Goal: Find specific fact: Find specific fact

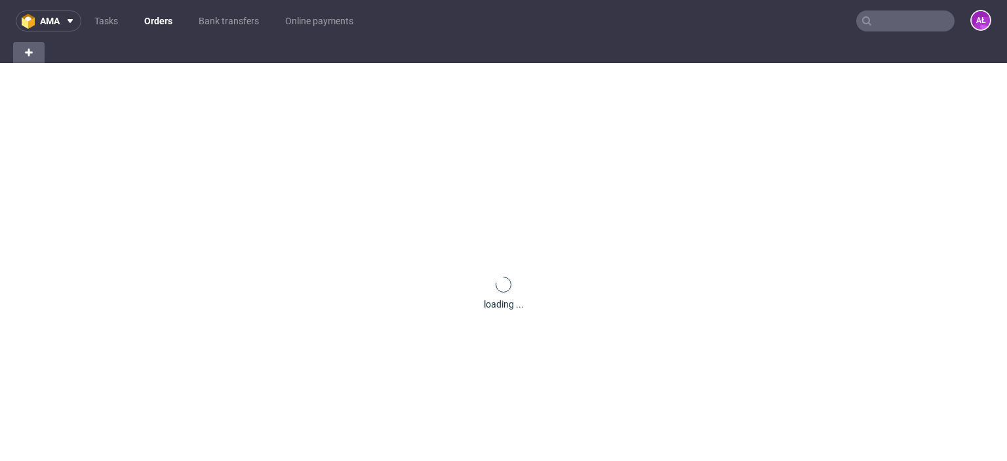
click at [897, 22] on input "text" at bounding box center [905, 20] width 98 height 21
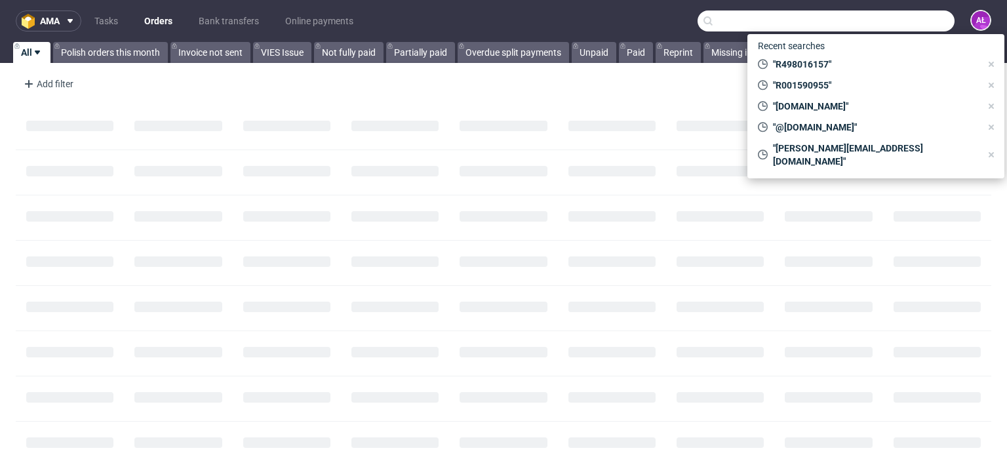
paste input "FV 3/10/2025/IPH"
type input "FV 3/10/2025/IPH"
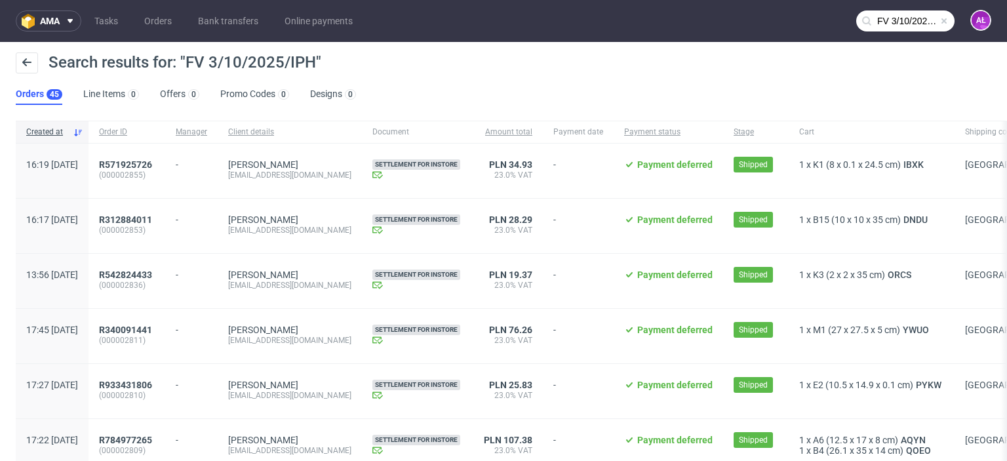
scroll to position [262, 0]
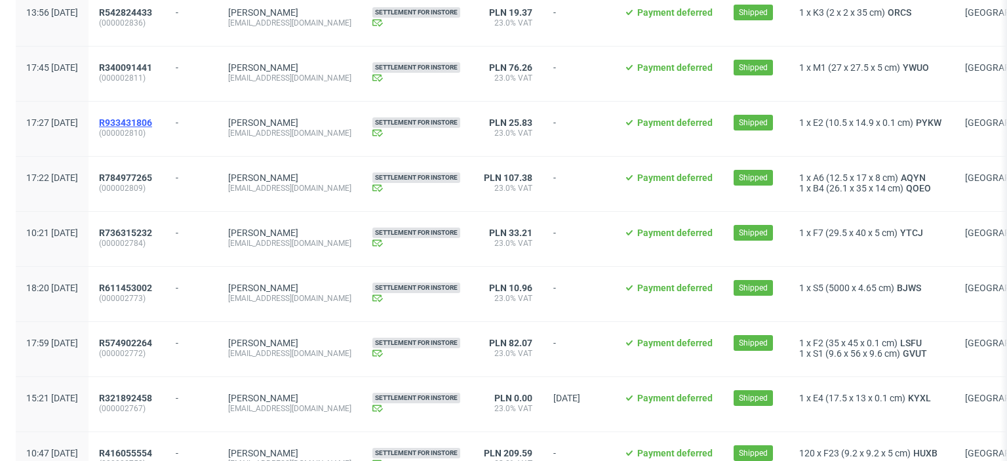
click at [152, 117] on span "R933431806" at bounding box center [125, 122] width 53 height 10
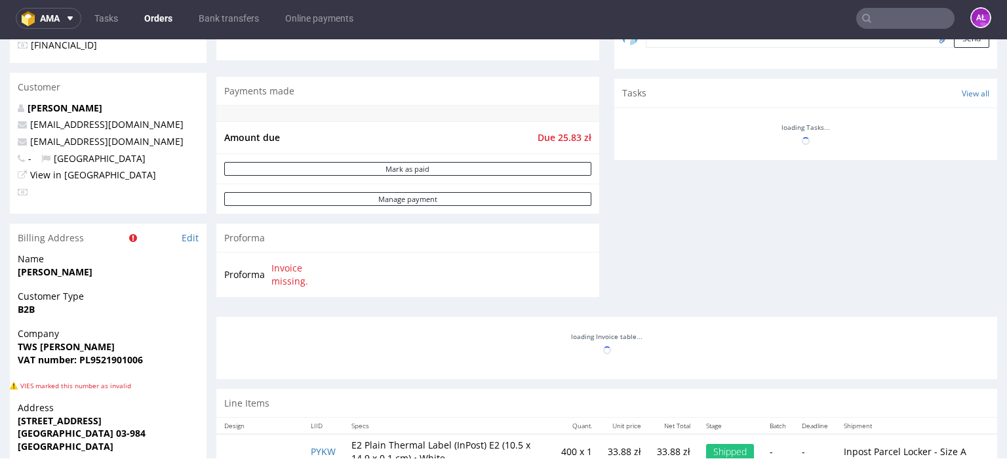
scroll to position [525, 0]
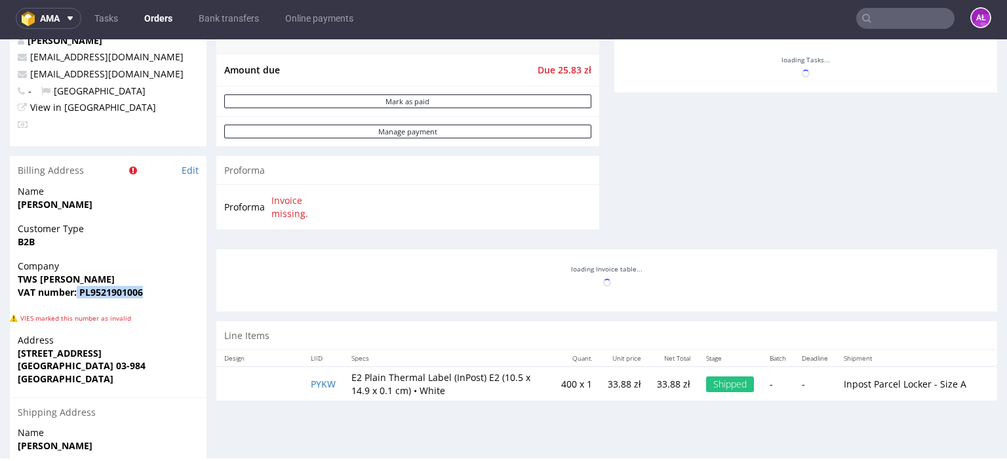
drag, startPoint x: 77, startPoint y: 295, endPoint x: 144, endPoint y: 292, distance: 66.3
click at [144, 292] on span "VAT number: PL9521901006" at bounding box center [108, 292] width 181 height 13
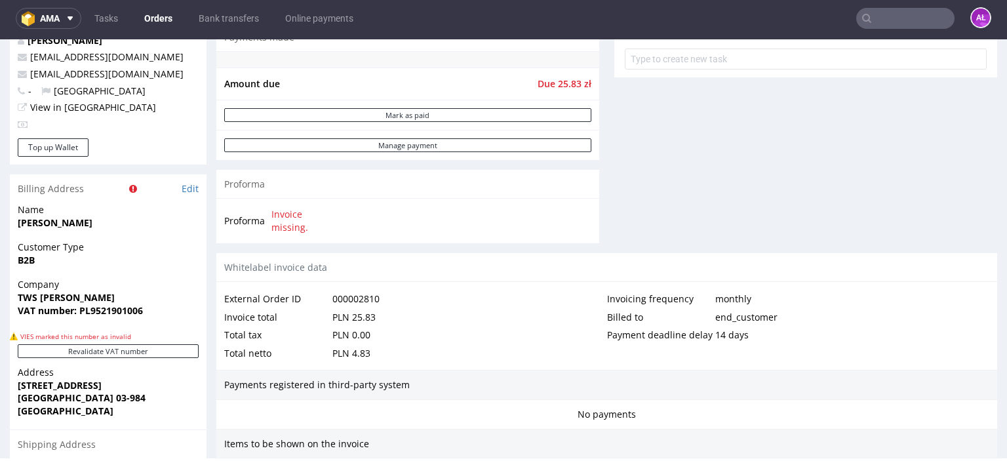
drag, startPoint x: 144, startPoint y: 309, endPoint x: 81, endPoint y: 315, distance: 63.2
click at [81, 315] on span "VAT number: PL9521901006" at bounding box center [108, 310] width 181 height 13
click at [80, 313] on strong "VAT number: PL9521901006" at bounding box center [80, 310] width 125 height 12
drag, startPoint x: 81, startPoint y: 313, endPoint x: 92, endPoint y: 314, distance: 11.2
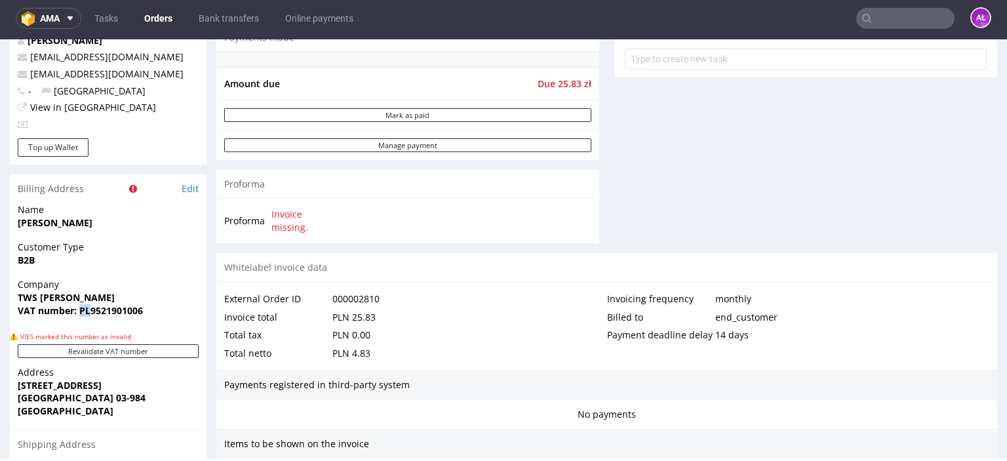
click at [92, 314] on strong "VAT number: PL9521901006" at bounding box center [80, 310] width 125 height 12
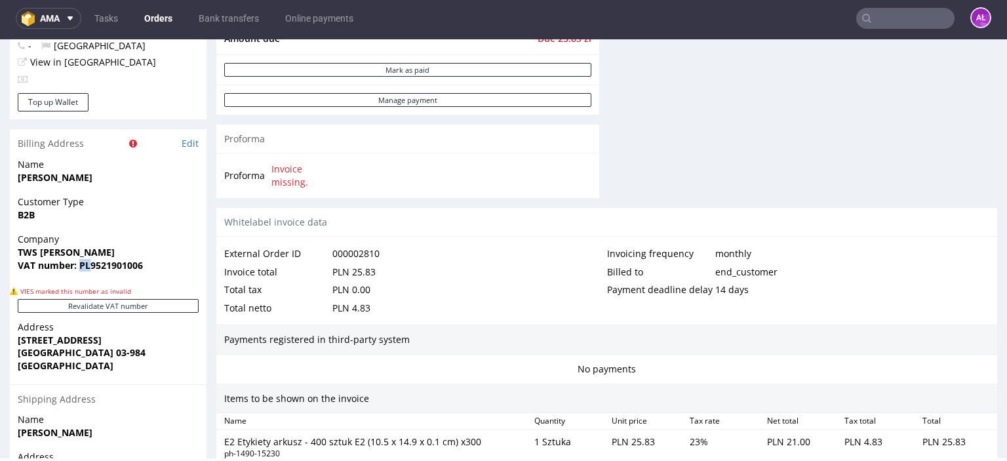
scroll to position [590, 0]
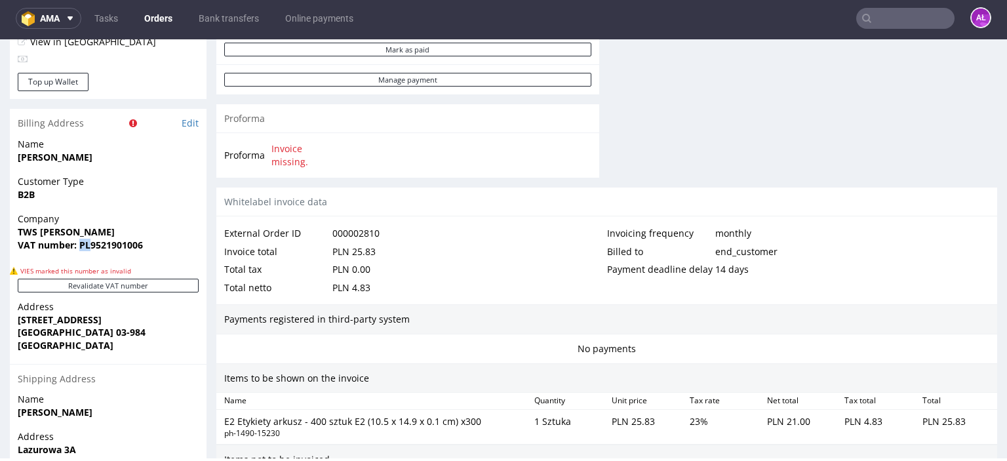
click at [90, 245] on strong "VAT number: PL9521901006" at bounding box center [80, 245] width 125 height 12
drag, startPoint x: 80, startPoint y: 246, endPoint x: 89, endPoint y: 246, distance: 9.2
click at [89, 246] on strong "VAT number: PL9521901006" at bounding box center [80, 245] width 125 height 12
click at [124, 241] on strong "VAT number: PL9521901006" at bounding box center [80, 245] width 125 height 12
drag, startPoint x: 96, startPoint y: 250, endPoint x: 81, endPoint y: 250, distance: 14.4
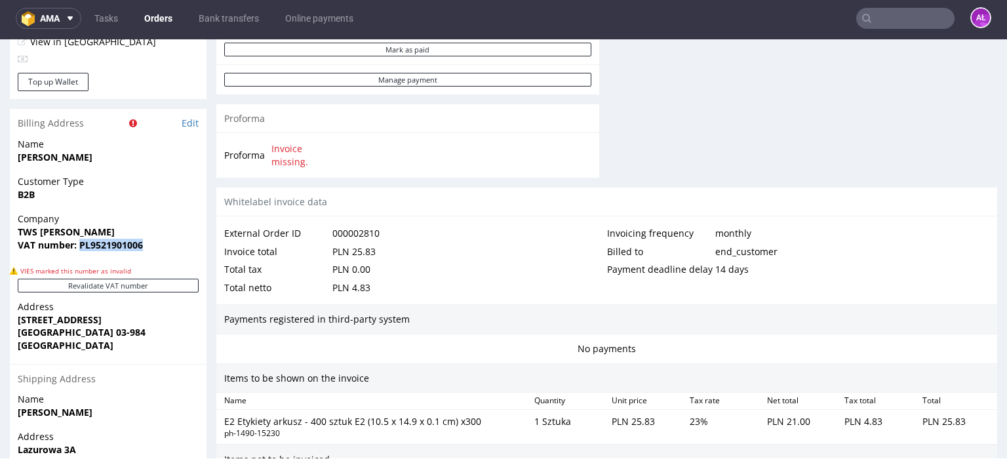
click at [81, 250] on span "VAT number: PL9521901006" at bounding box center [108, 245] width 181 height 13
click at [81, 249] on strong "VAT number: PL9521901006" at bounding box center [80, 245] width 125 height 12
drag, startPoint x: 81, startPoint y: 248, endPoint x: 146, endPoint y: 244, distance: 65.7
click at [146, 244] on span "VAT number: PL9521901006" at bounding box center [108, 245] width 181 height 13
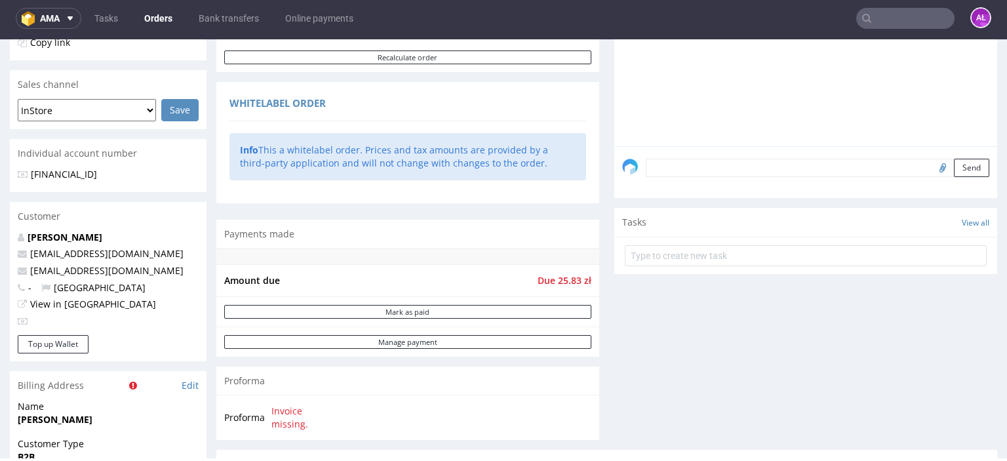
scroll to position [656, 0]
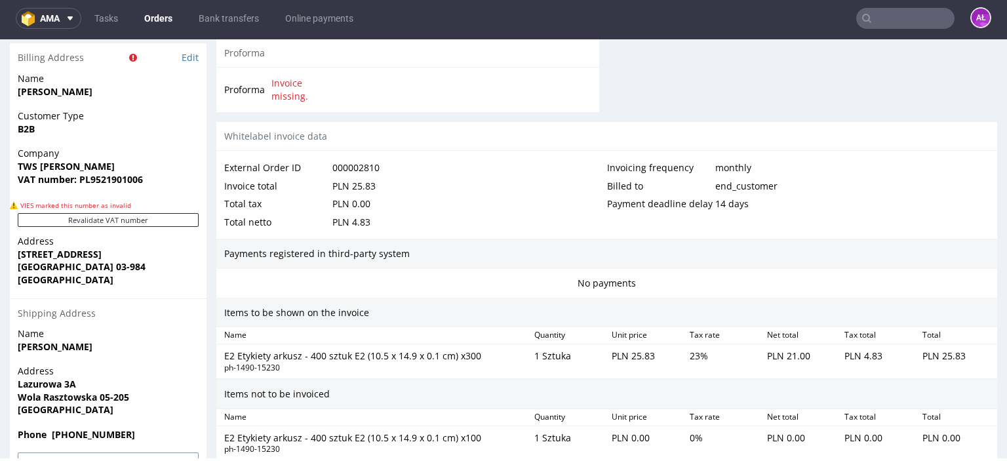
click at [159, 167] on span "TWS [PERSON_NAME]" at bounding box center [108, 166] width 181 height 13
drag, startPoint x: 77, startPoint y: 181, endPoint x: 144, endPoint y: 183, distance: 66.9
click at [144, 183] on span "VAT number: PL9521901006" at bounding box center [108, 179] width 181 height 13
click at [129, 180] on strong "VAT number: PL9521901006" at bounding box center [80, 179] width 125 height 12
